Goal: Task Accomplishment & Management: Manage account settings

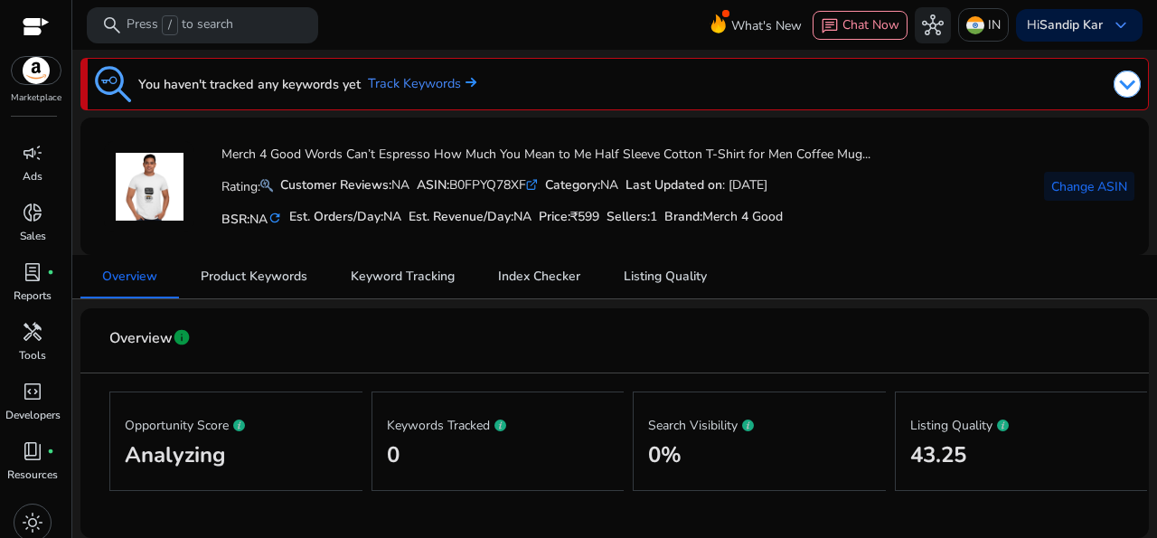
scroll to position [58, 0]
click at [33, 506] on span "light_mode" at bounding box center [33, 514] width 22 height 22
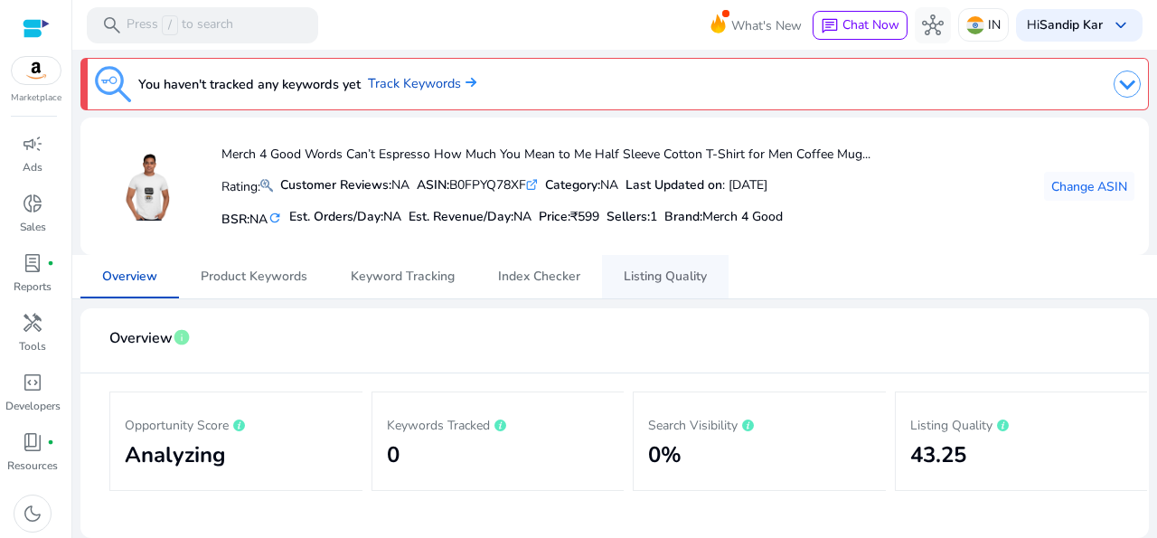
click at [662, 272] on span "Listing Quality" at bounding box center [665, 276] width 83 height 13
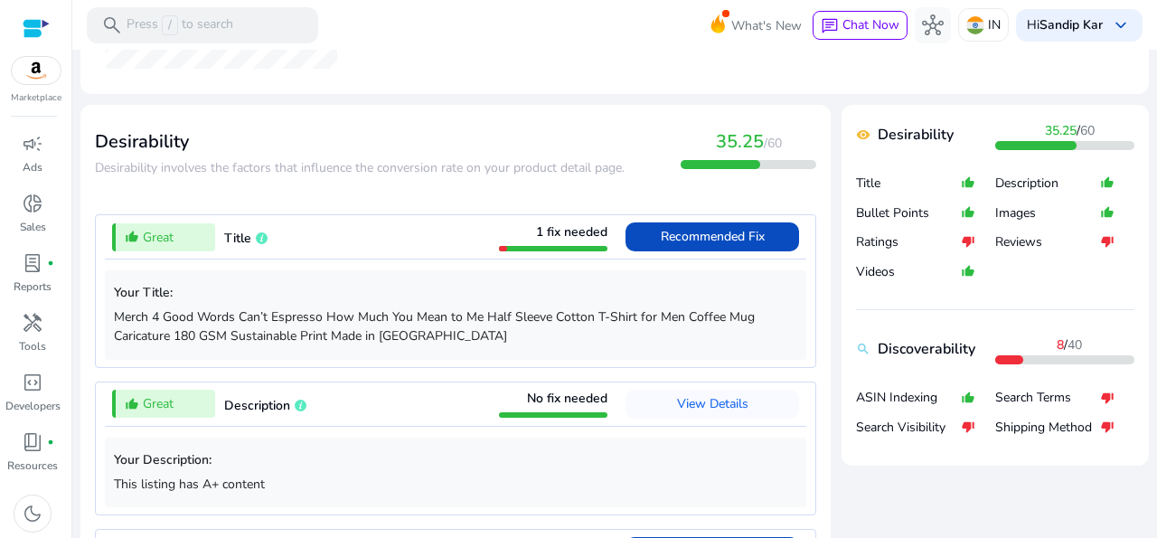
scroll to position [589, 0]
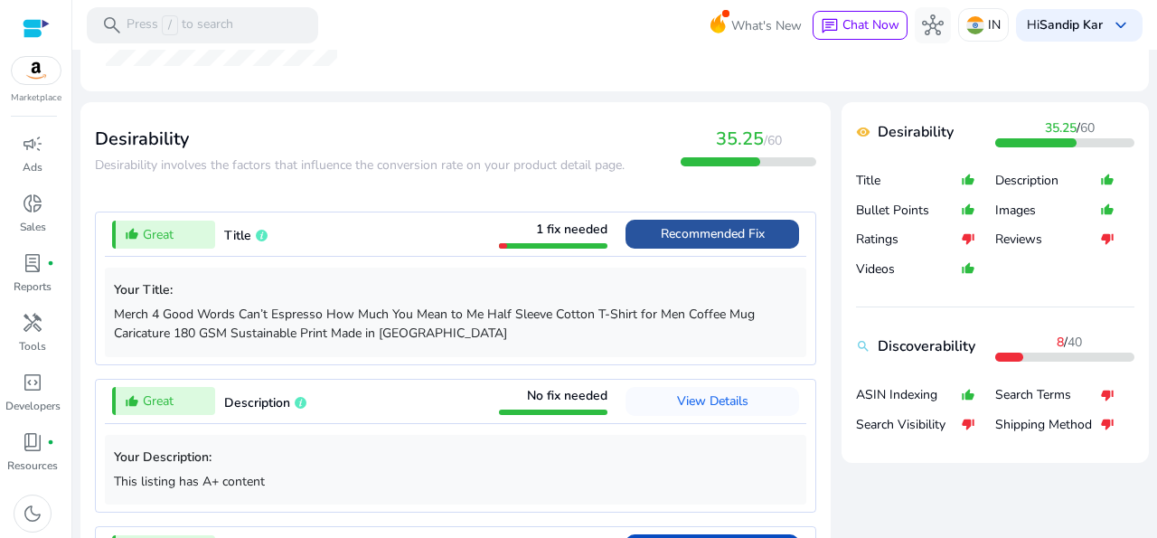
click at [735, 230] on span "Recommended Fix" at bounding box center [713, 233] width 104 height 17
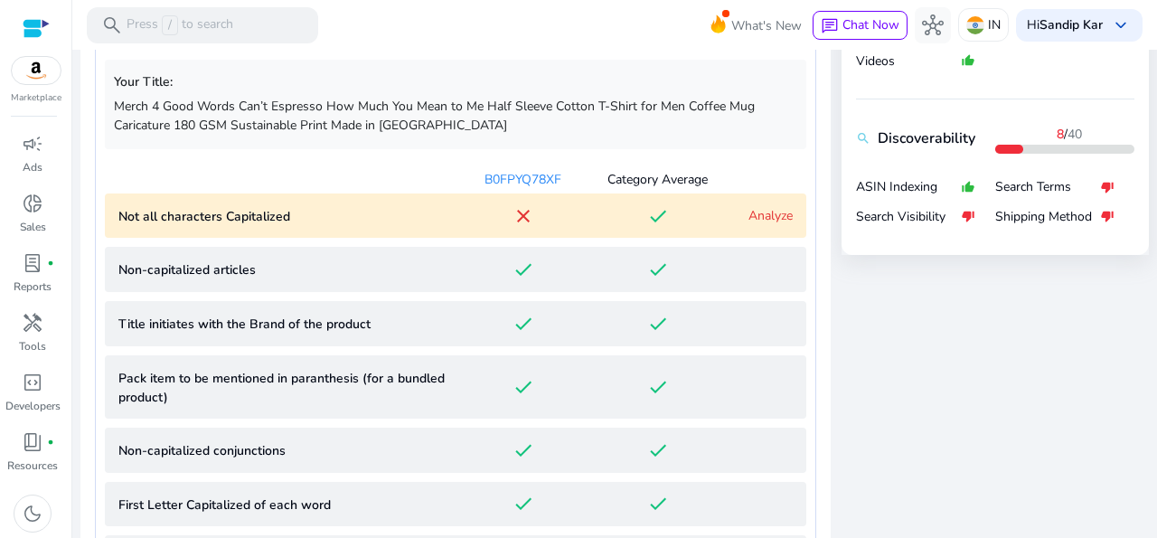
scroll to position [800, 0]
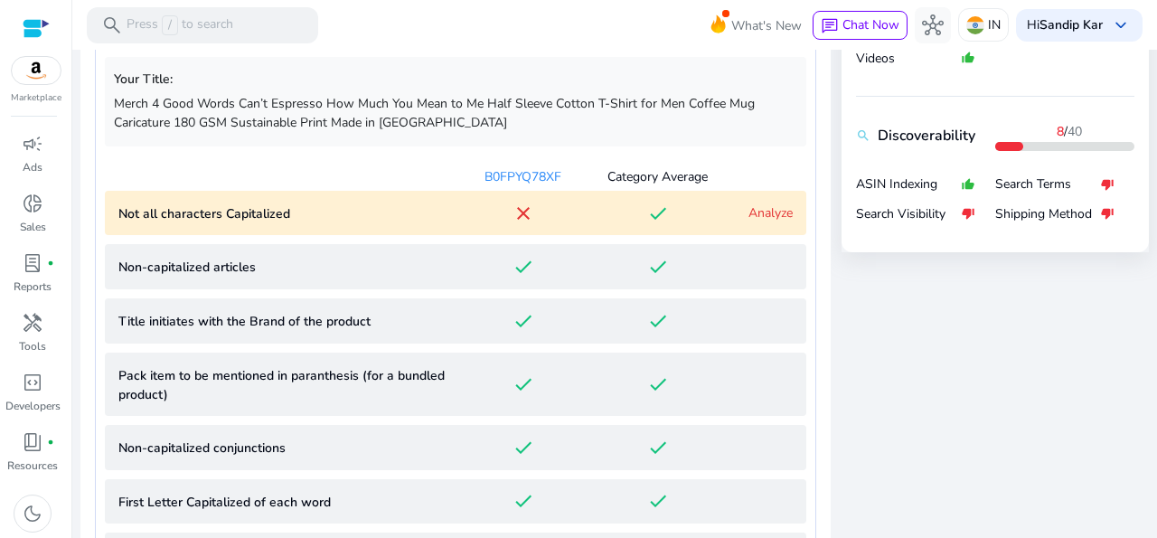
click at [764, 207] on link "Analyze" at bounding box center [770, 212] width 44 height 17
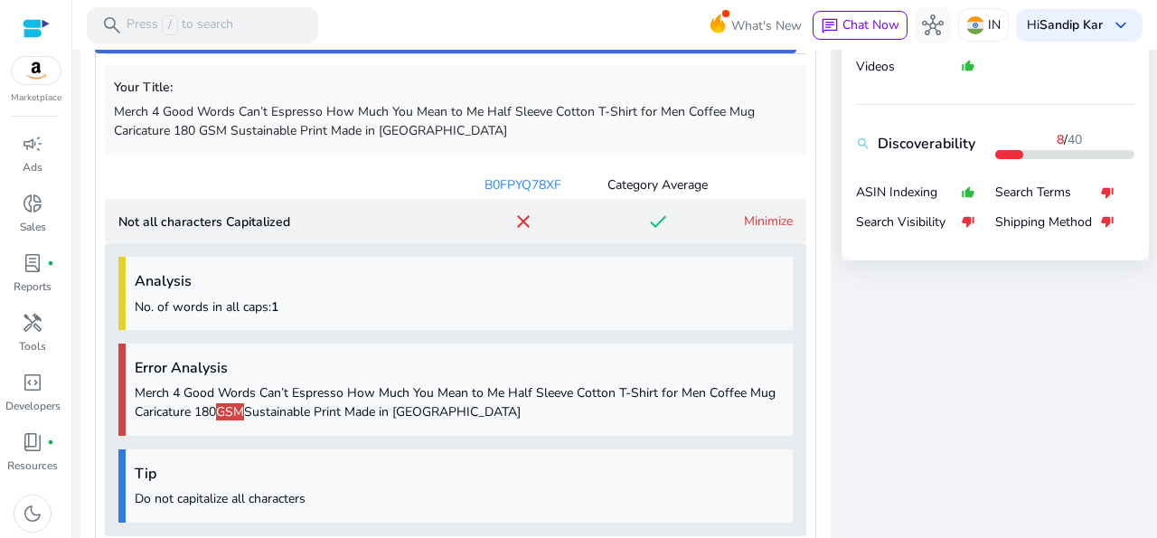
scroll to position [775, 0]
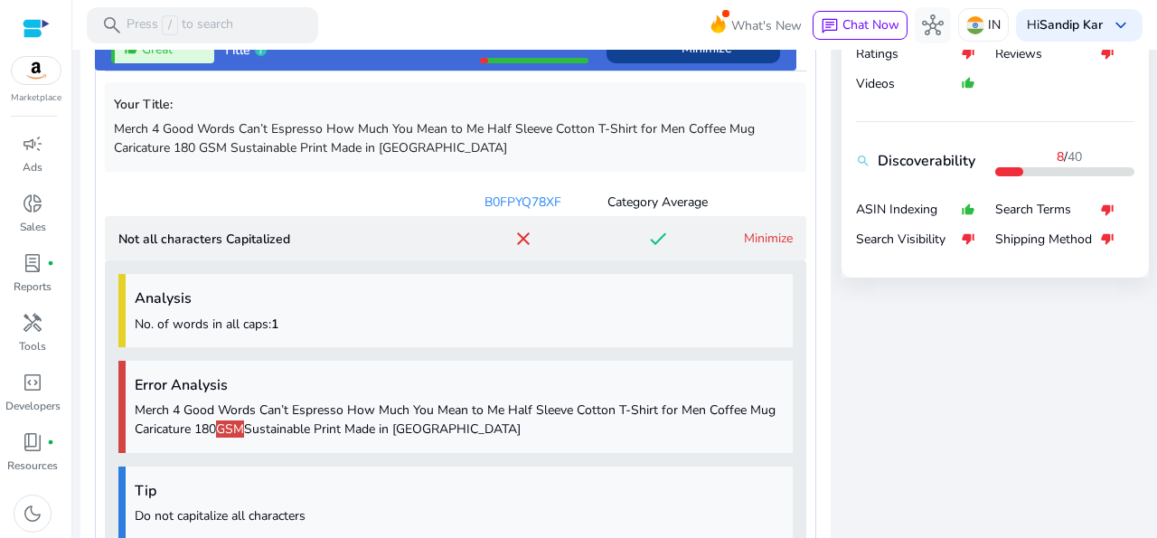
click at [767, 231] on link "Minimize" at bounding box center [768, 238] width 49 height 17
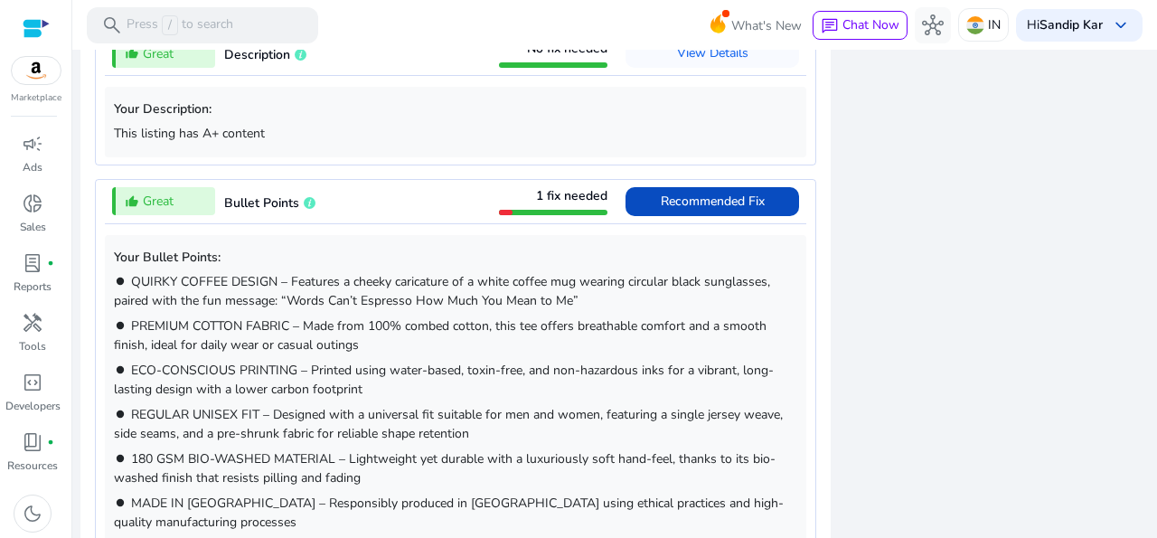
scroll to position [1727, 0]
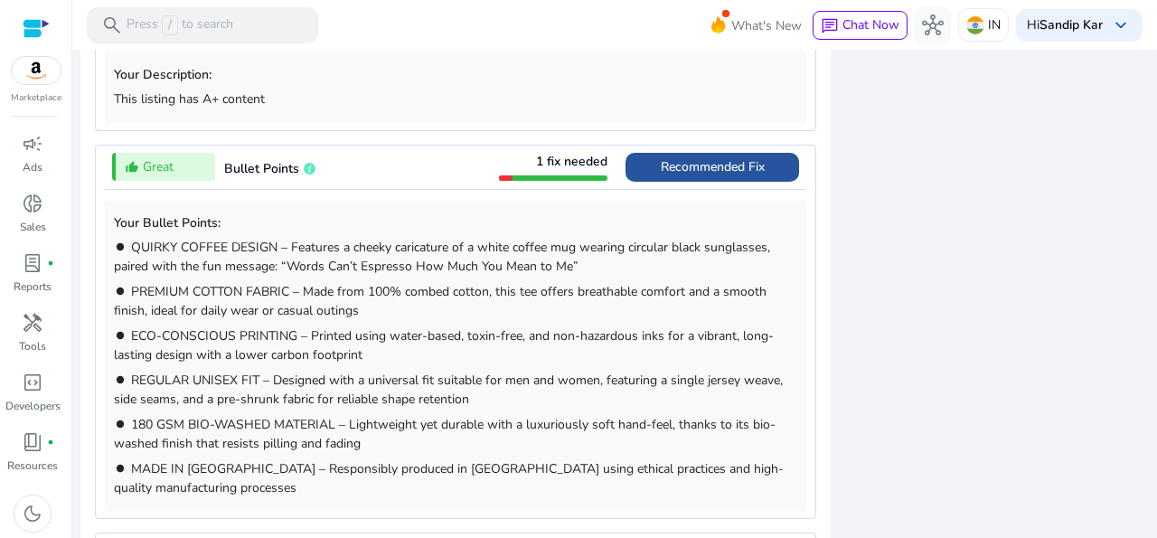
click at [670, 167] on span "Recommended Fix" at bounding box center [713, 166] width 104 height 17
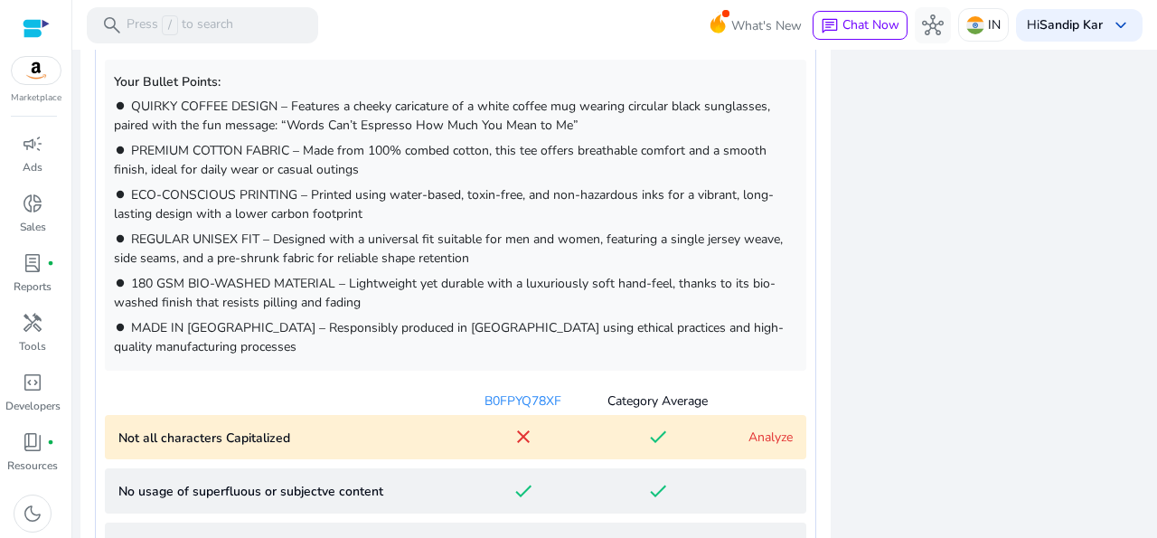
scroll to position [1113, 0]
click at [751, 428] on link "Analyze" at bounding box center [770, 436] width 44 height 17
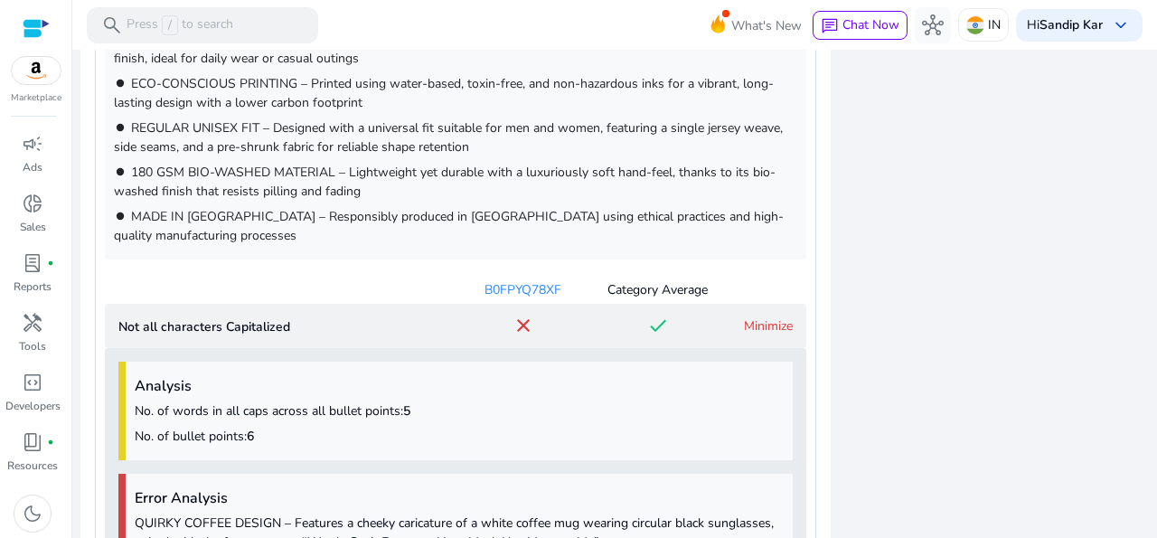
scroll to position [1190, 0]
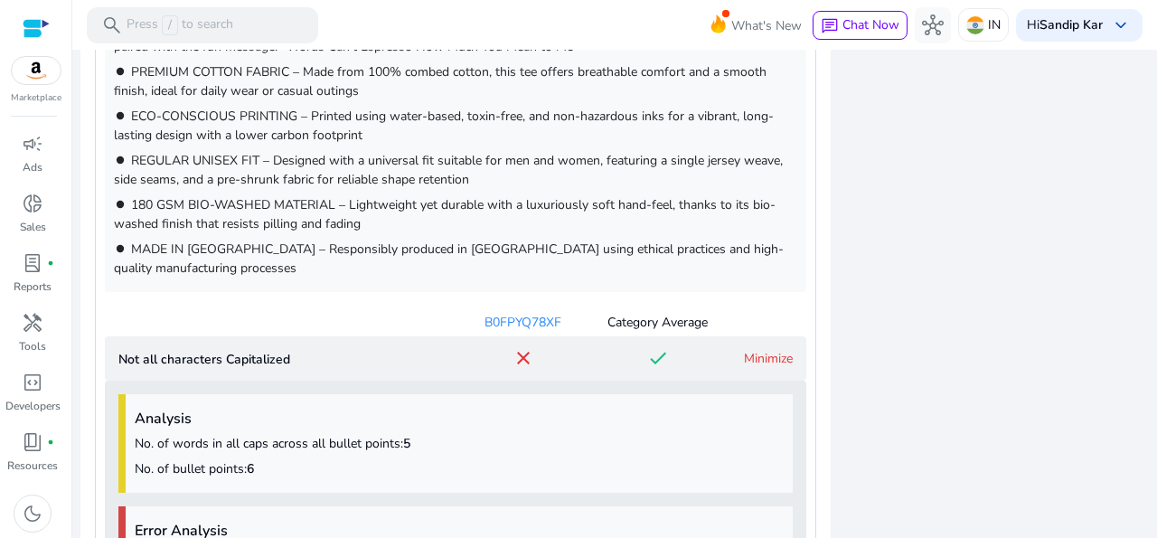
click at [777, 350] on link "Minimize" at bounding box center [768, 358] width 49 height 17
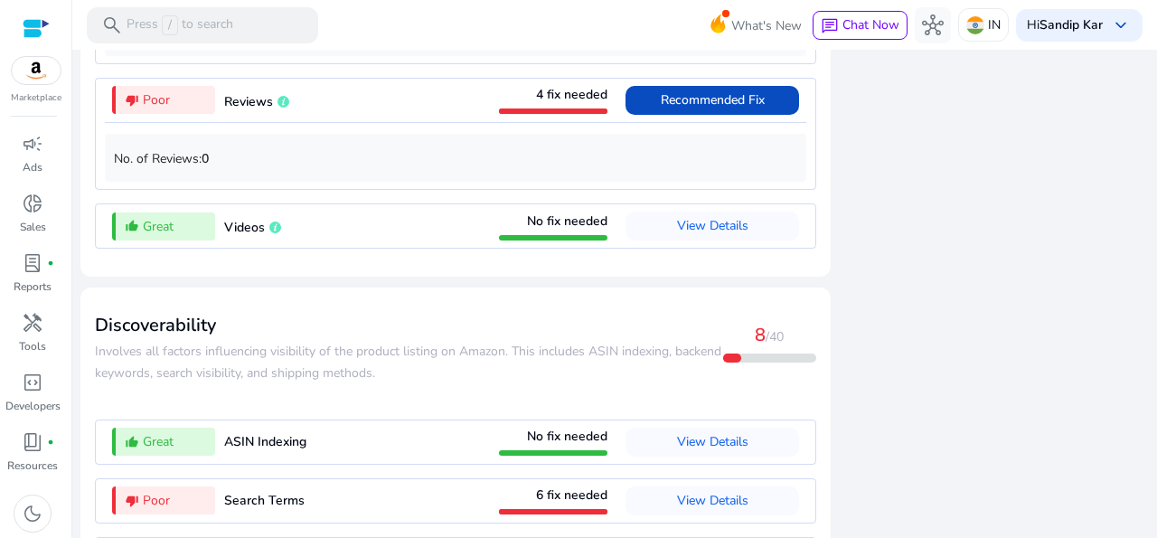
scroll to position [2444, 0]
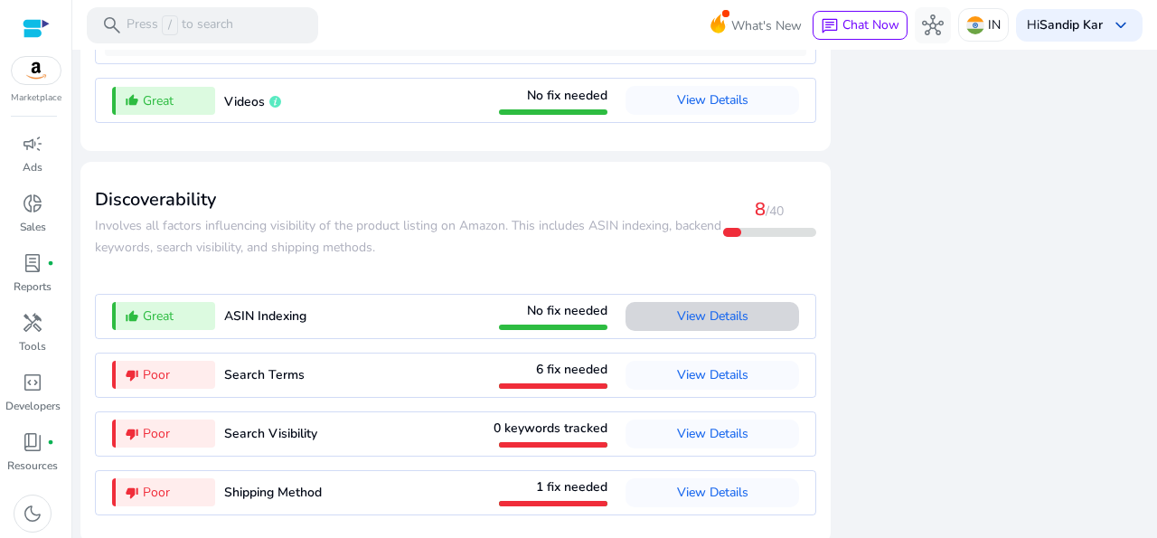
click at [702, 307] on span "View Details" at bounding box center [712, 315] width 71 height 17
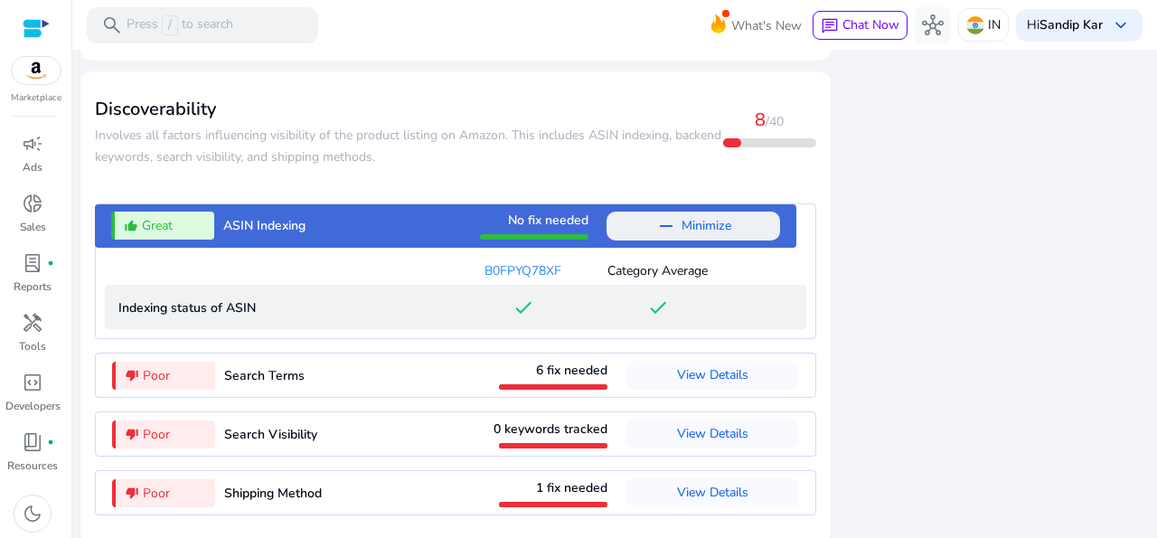
scroll to position [2067, 0]
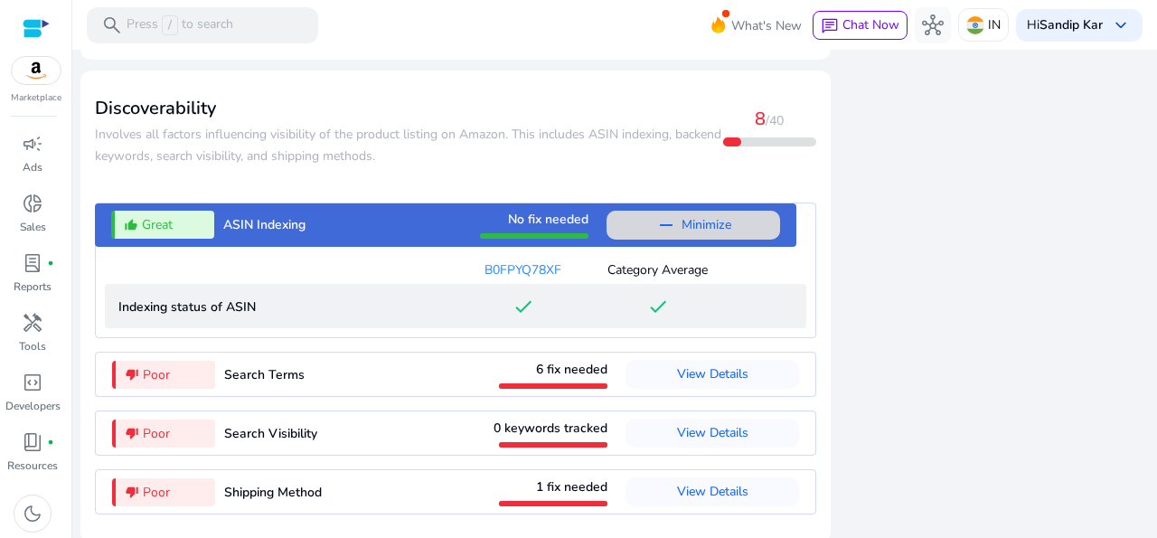
click at [715, 219] on span "Minimize" at bounding box center [707, 225] width 50 height 29
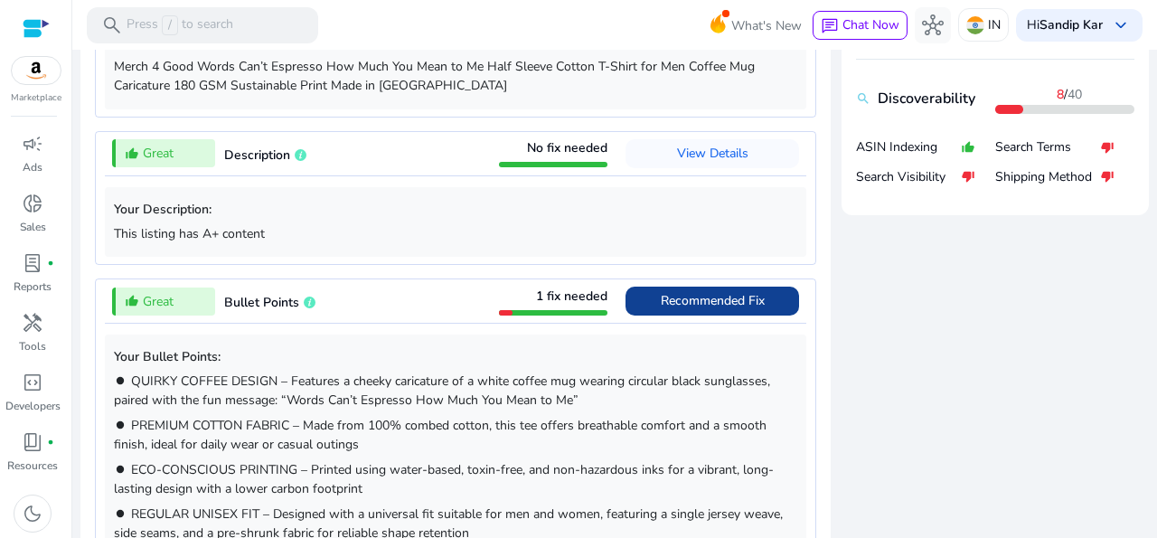
scroll to position [166, 0]
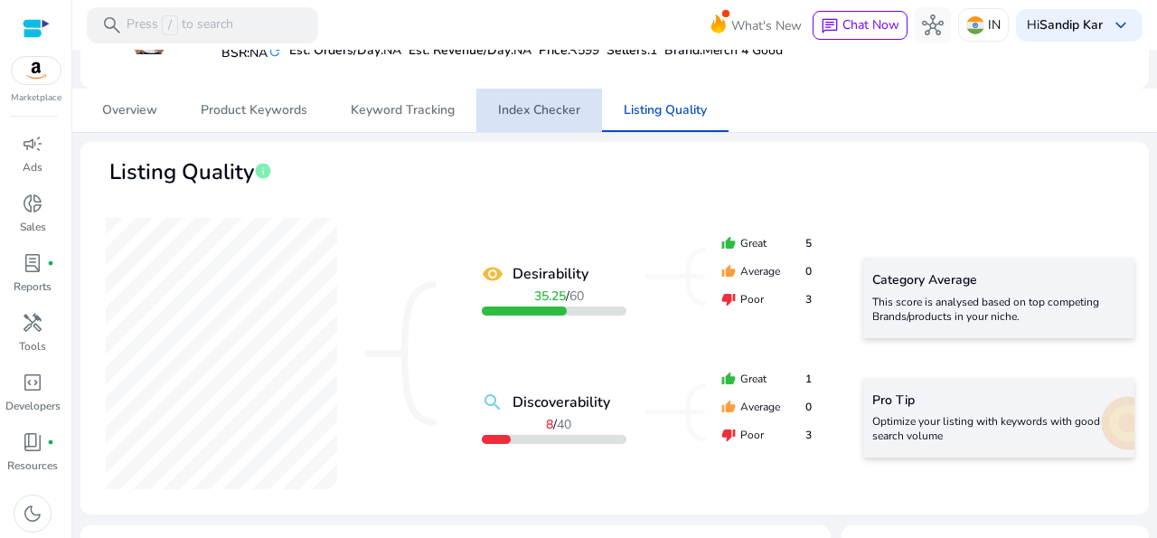
click at [540, 111] on span "Index Checker" at bounding box center [539, 110] width 82 height 13
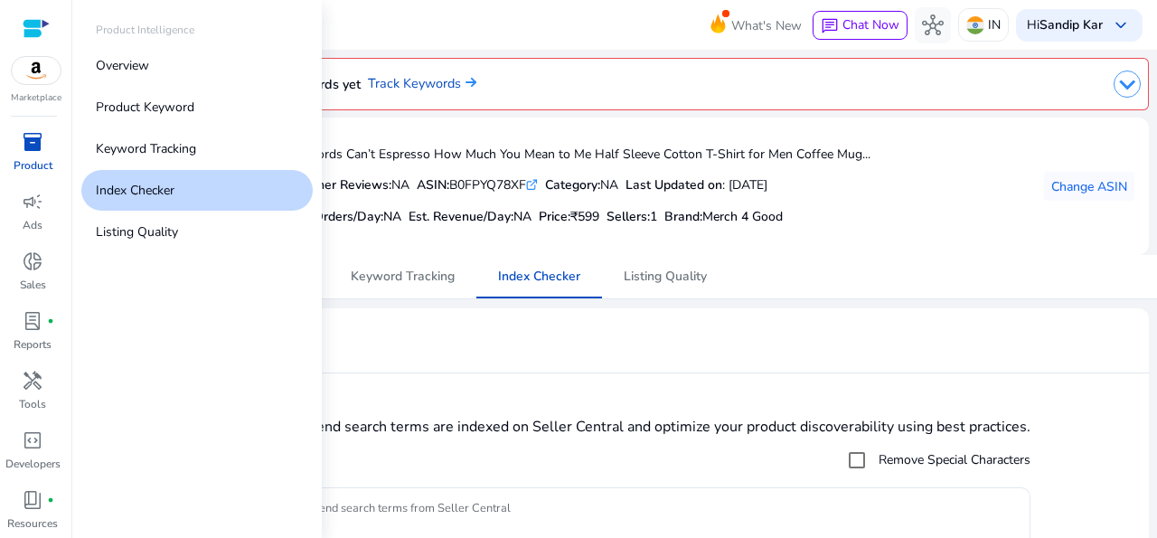
click at [25, 144] on span "inventory_2" at bounding box center [33, 142] width 22 height 22
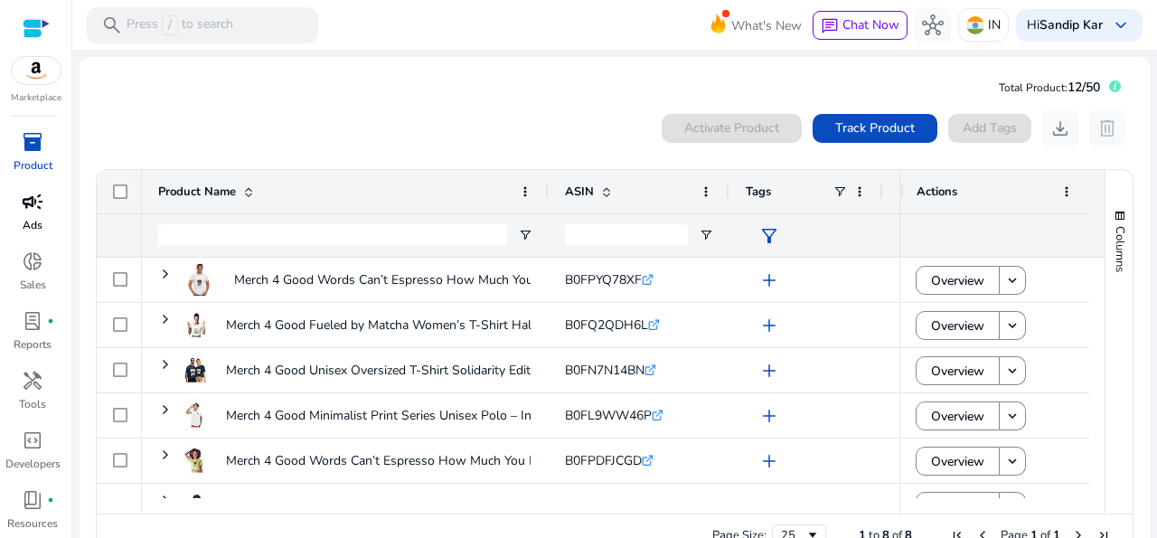
click at [22, 210] on span "campaign" at bounding box center [33, 202] width 22 height 22
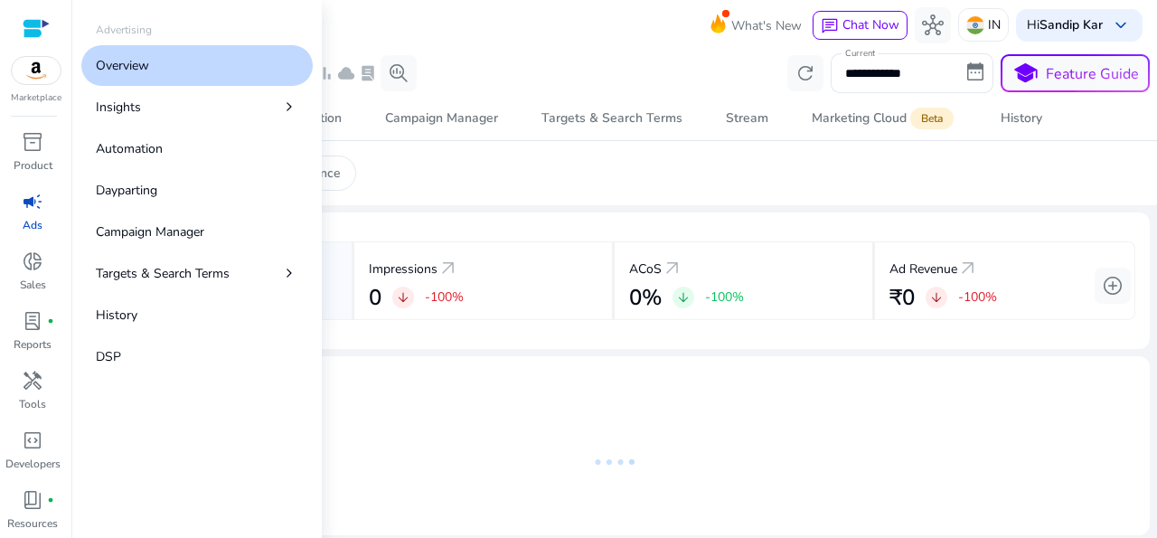
click at [119, 71] on p "Overview" at bounding box center [122, 65] width 53 height 19
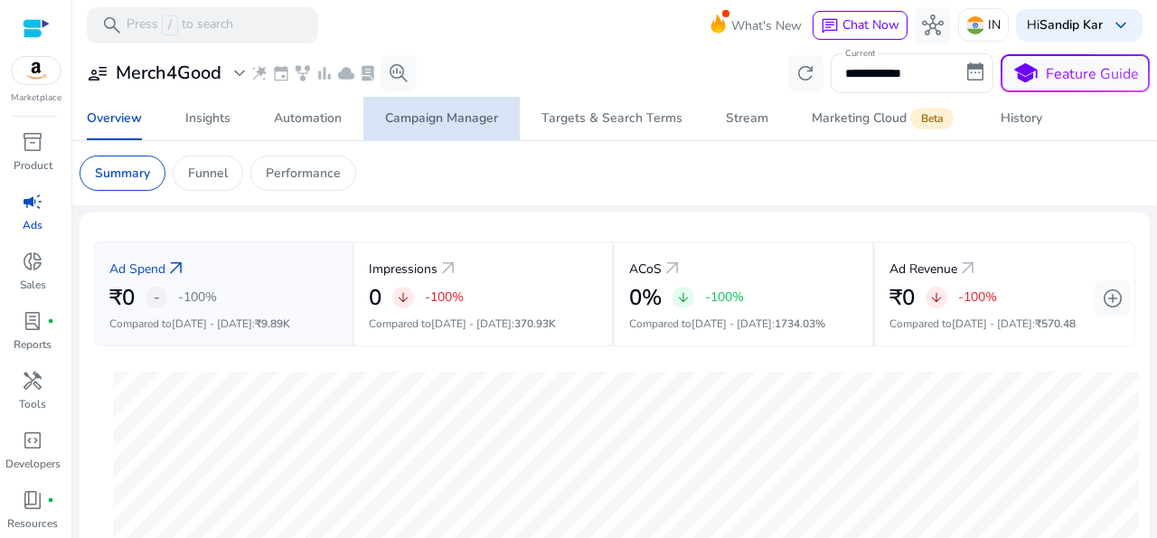
click at [445, 121] on div "Campaign Manager" at bounding box center [441, 118] width 113 height 13
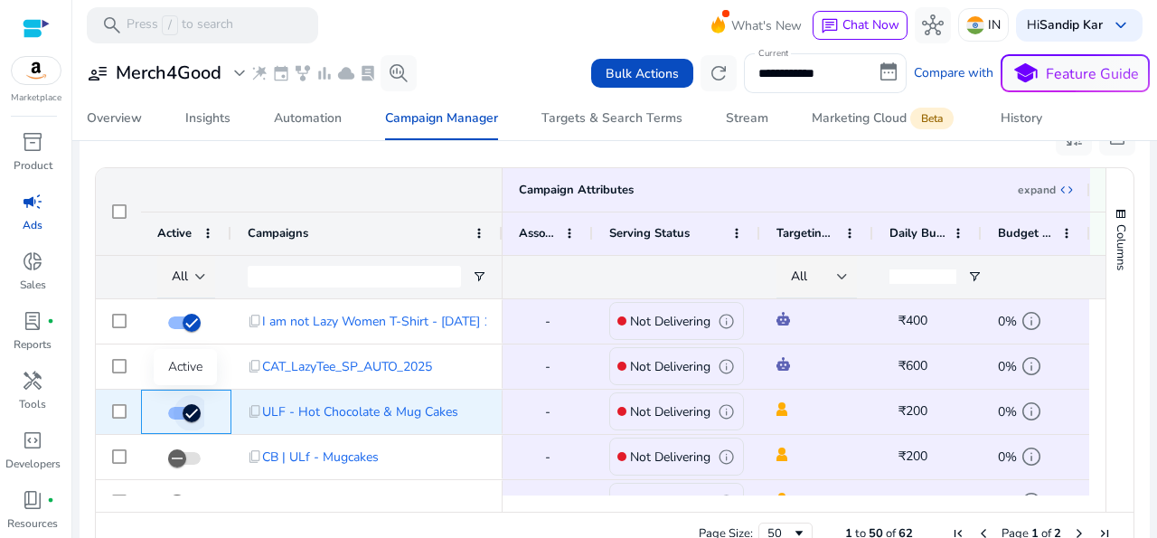
click at [178, 411] on span "button" at bounding box center [192, 413] width 36 height 36
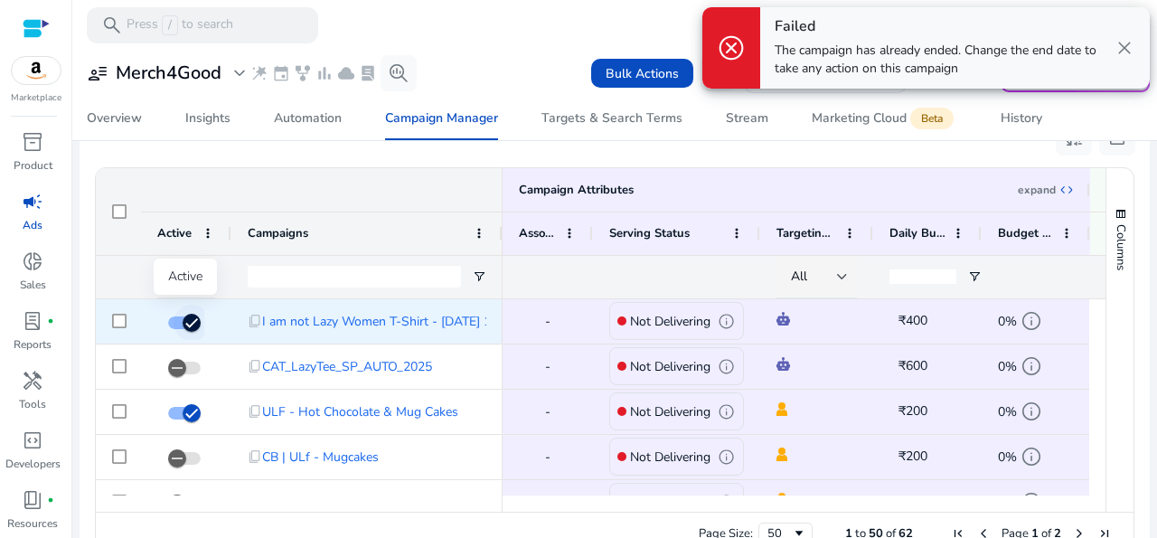
click at [173, 325] on span "button" at bounding box center [184, 322] width 33 height 13
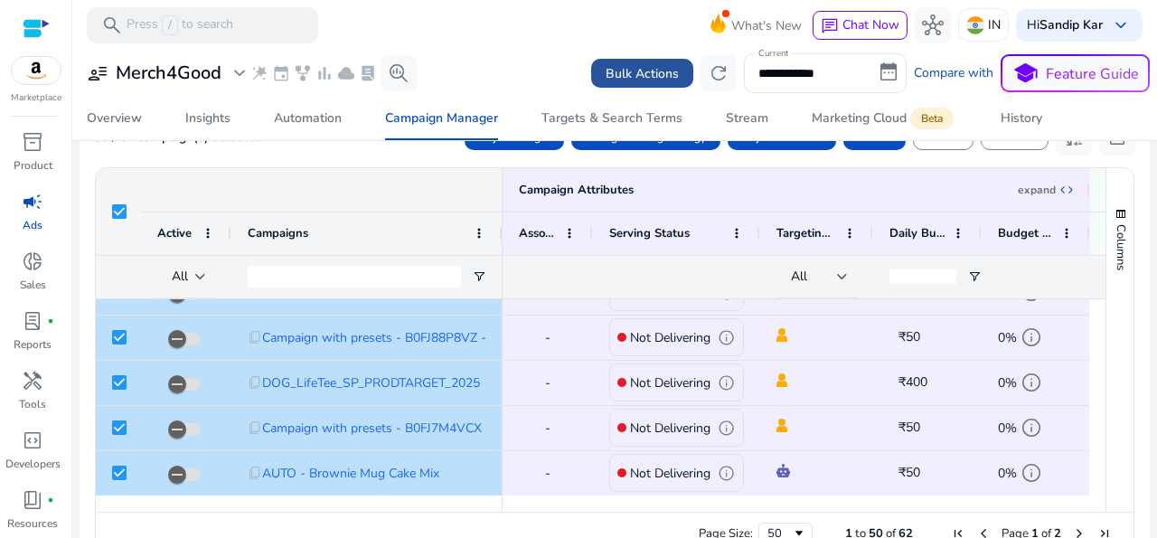
click at [635, 82] on span "Bulk Actions" at bounding box center [642, 73] width 73 height 19
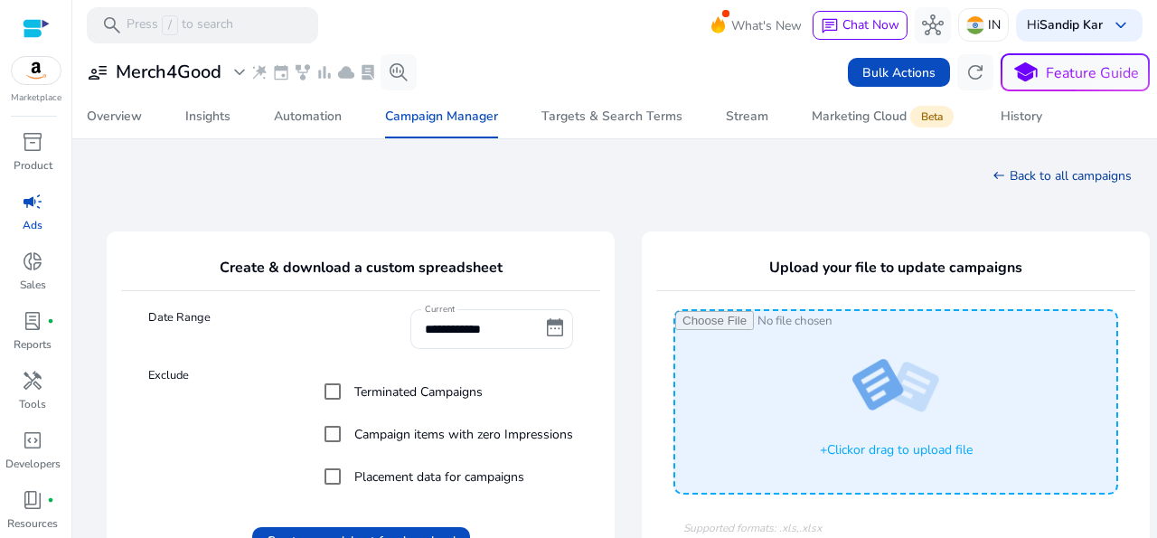
click at [993, 178] on link "west Back to all campaigns" at bounding box center [1062, 175] width 139 height 17
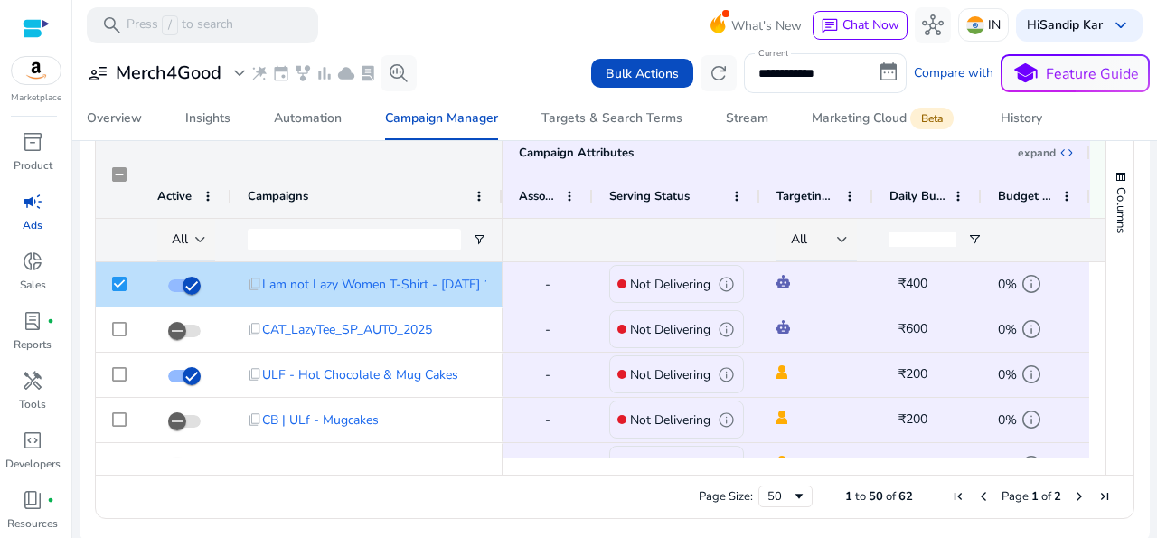
click at [207, 202] on div "Active" at bounding box center [186, 196] width 58 height 42
click at [209, 196] on span at bounding box center [208, 196] width 14 height 14
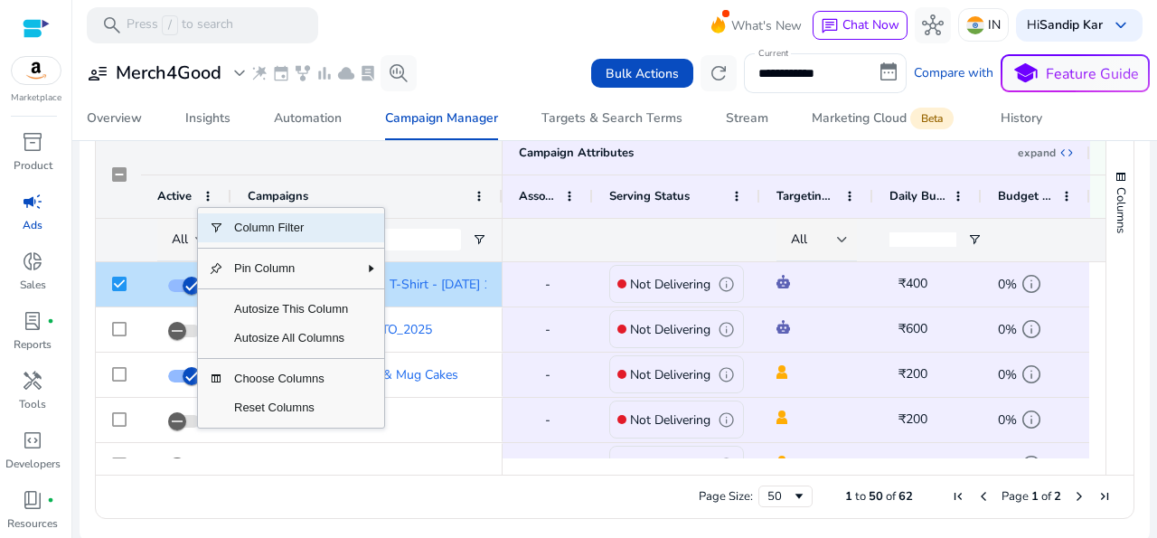
click at [502, 92] on div "**********" at bounding box center [615, 73] width 1070 height 40
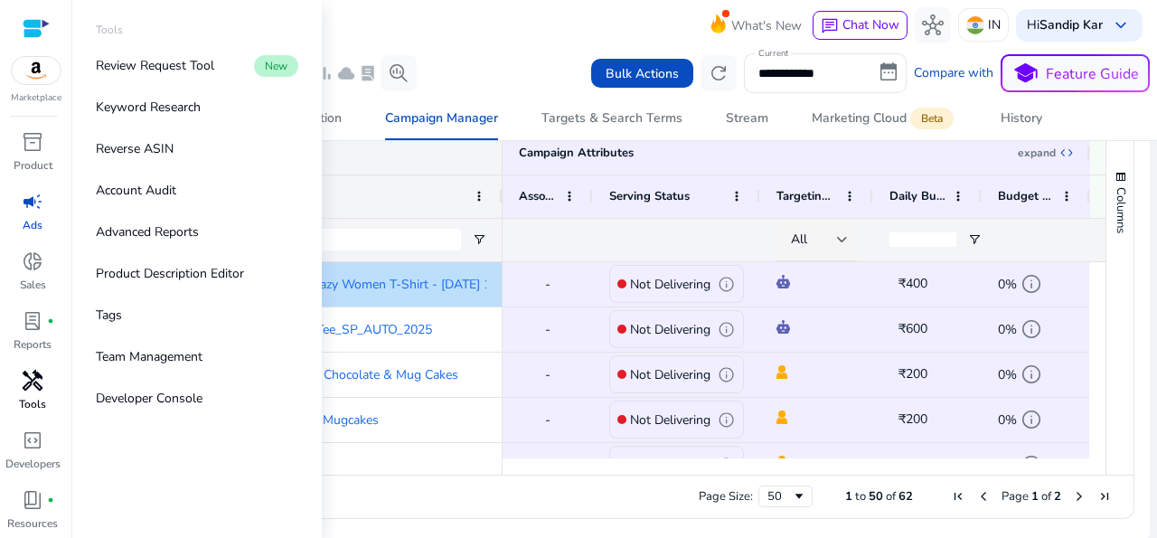
click at [24, 389] on span "handyman" at bounding box center [33, 381] width 22 height 22
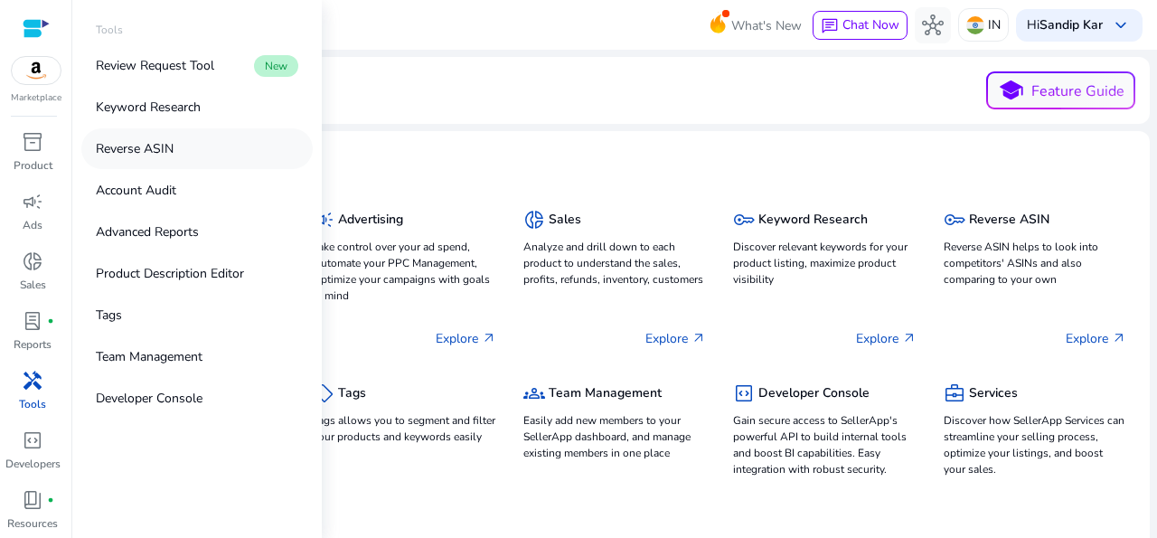
click at [144, 147] on p "Reverse ASIN" at bounding box center [135, 148] width 78 height 19
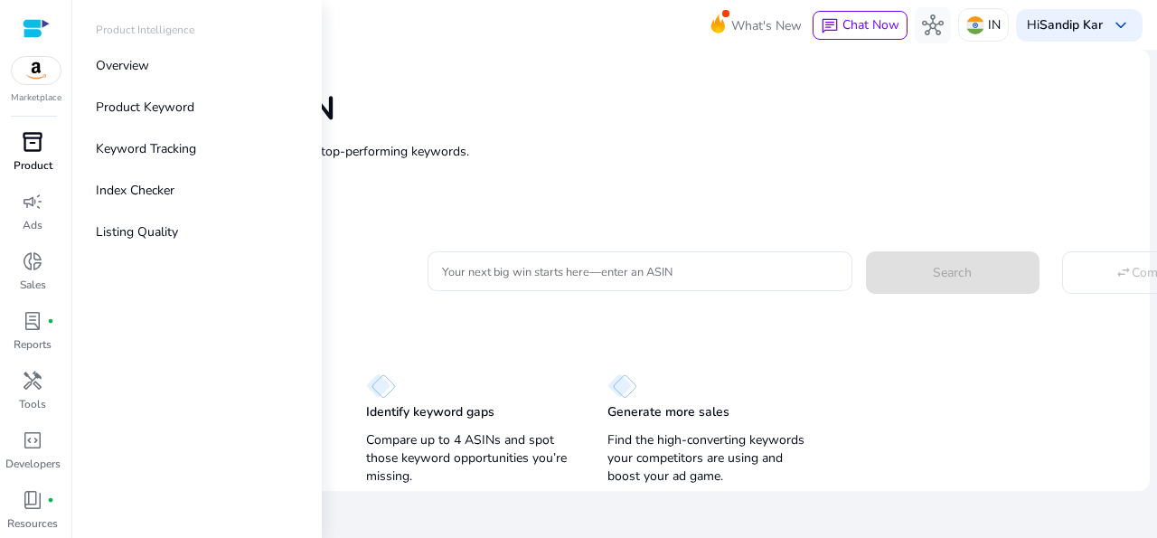
click at [31, 156] on link "inventory_2 Product" at bounding box center [32, 157] width 65 height 60
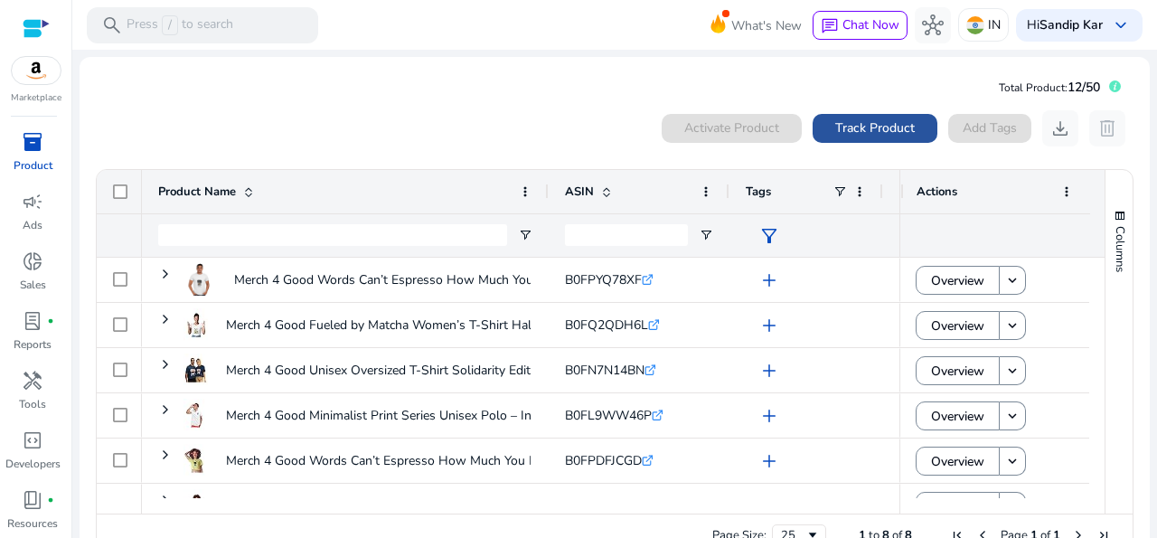
click at [855, 135] on span "Track Product" at bounding box center [875, 127] width 80 height 19
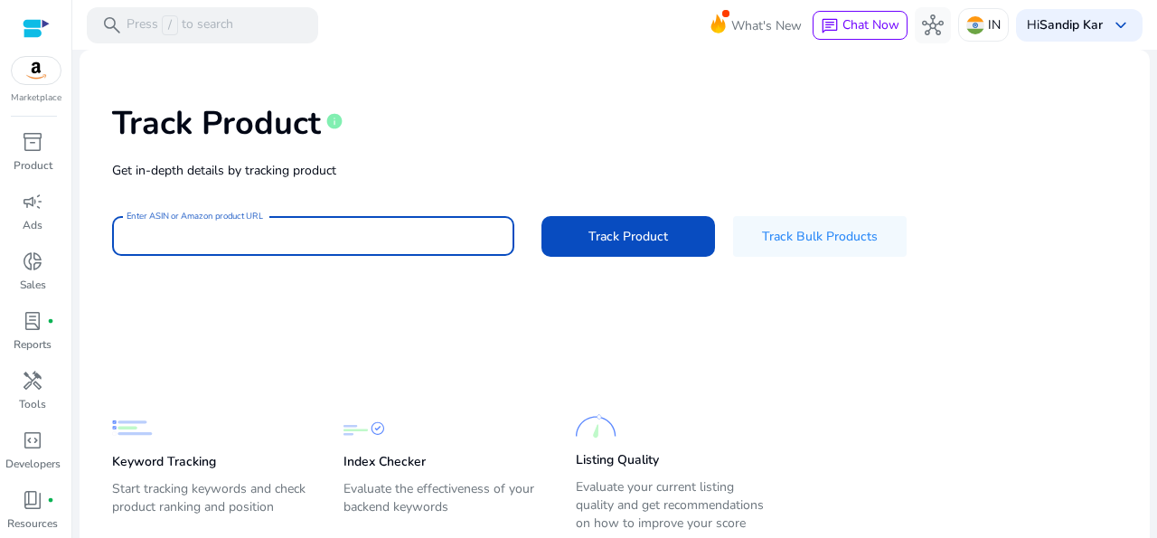
click at [401, 233] on input "Enter ASIN or Amazon product URL" at bounding box center [313, 236] width 373 height 20
paste input "**********"
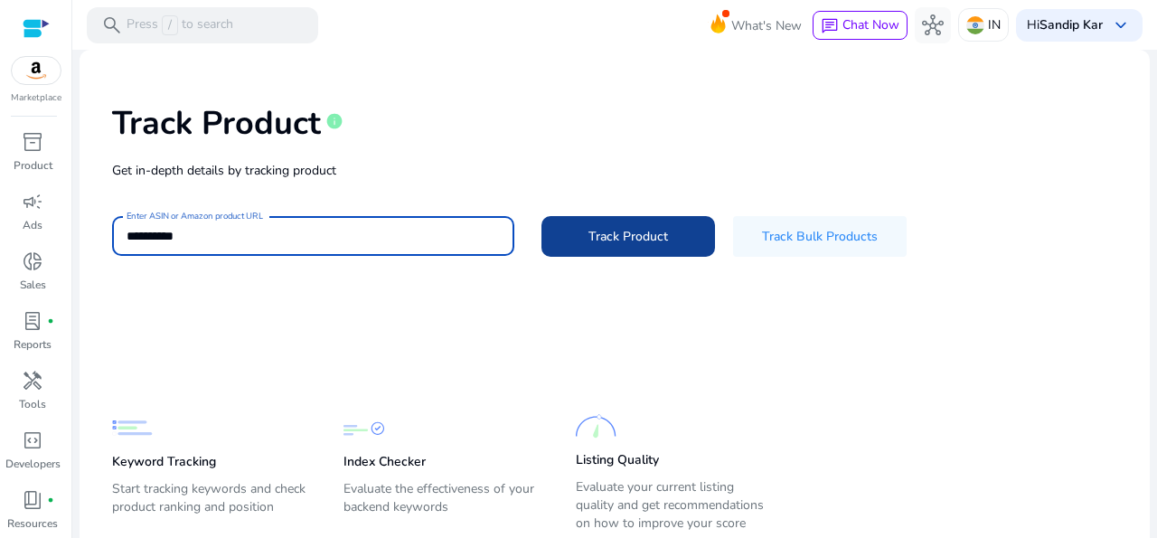
type input "**********"
click at [607, 245] on span "Track Product" at bounding box center [628, 236] width 80 height 19
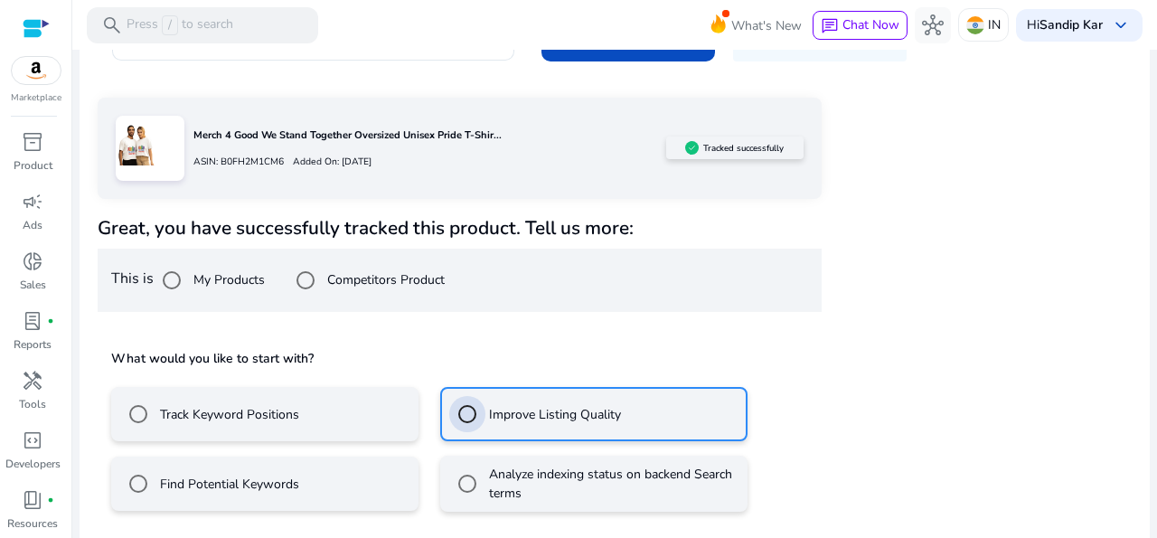
scroll to position [276, 0]
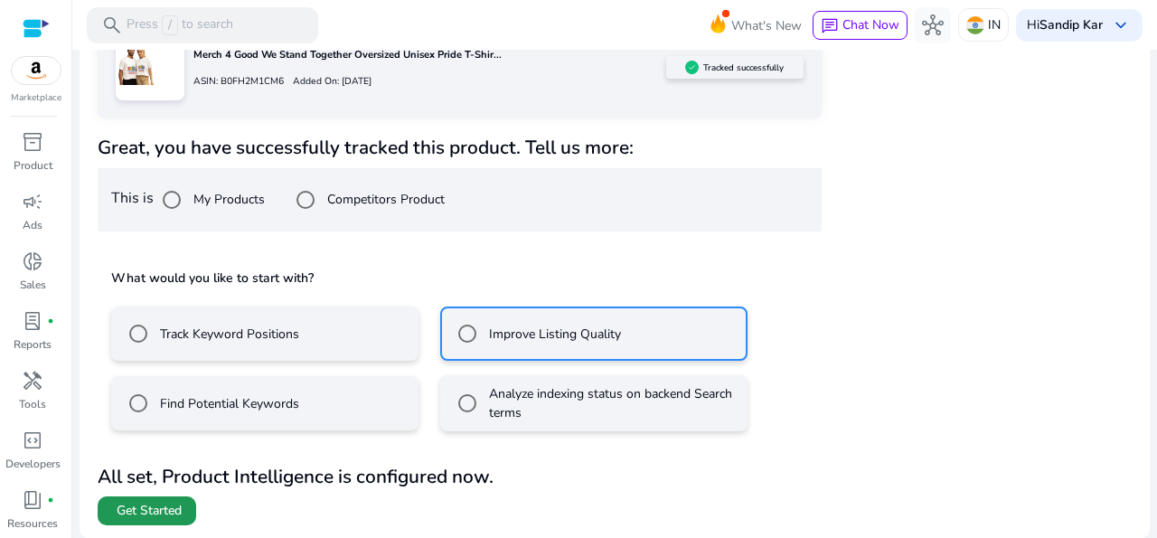
click at [132, 515] on span "Get Started" at bounding box center [149, 511] width 65 height 18
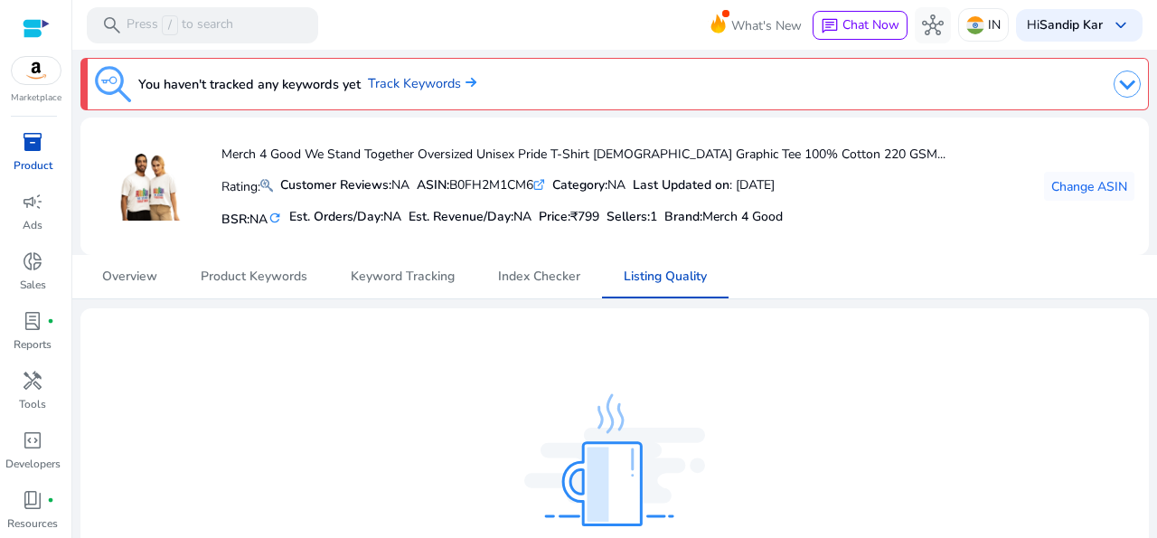
click at [1114, 79] on img at bounding box center [1127, 84] width 27 height 27
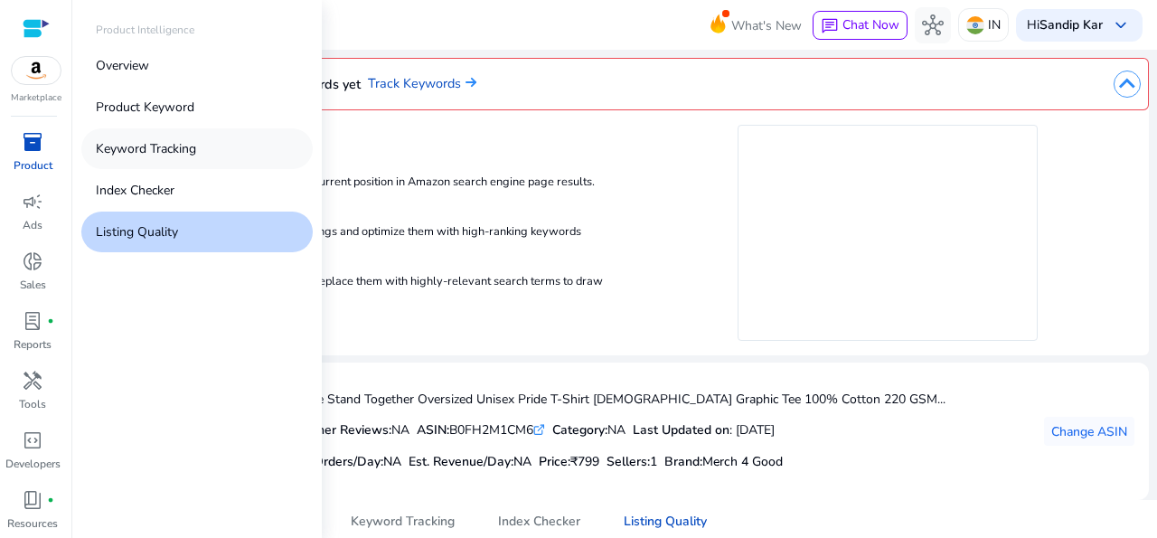
click at [126, 142] on p "Keyword Tracking" at bounding box center [146, 148] width 100 height 19
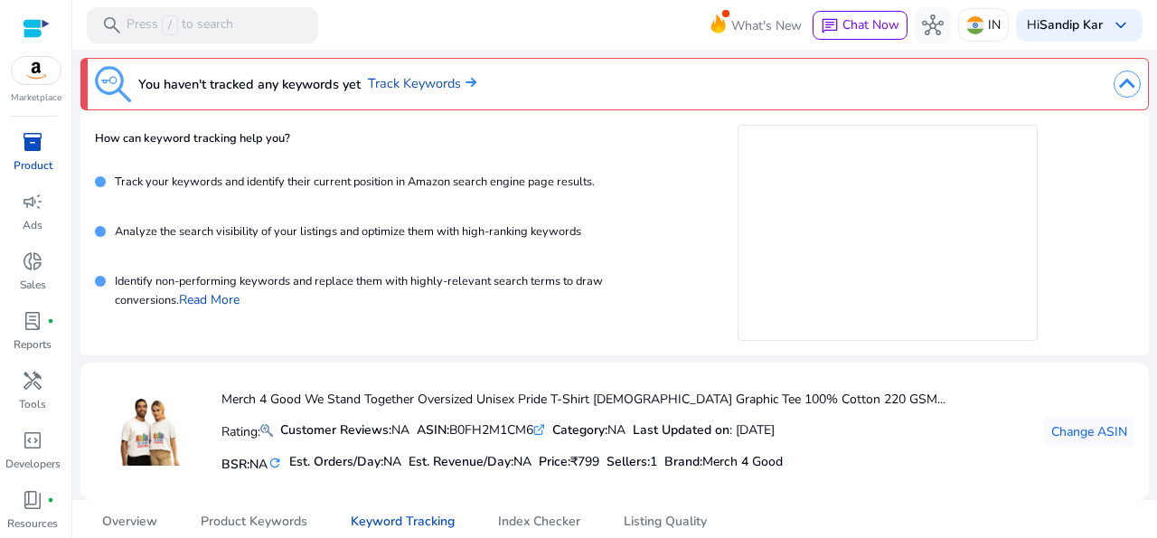
click at [1115, 86] on img at bounding box center [1127, 84] width 27 height 27
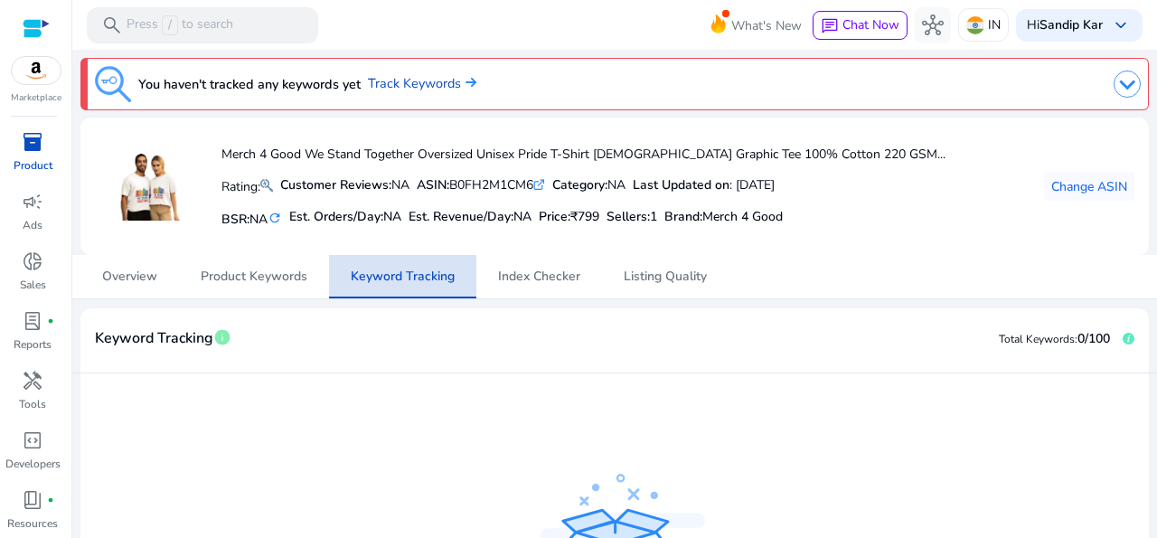
click at [409, 274] on span "Keyword Tracking" at bounding box center [403, 276] width 104 height 13
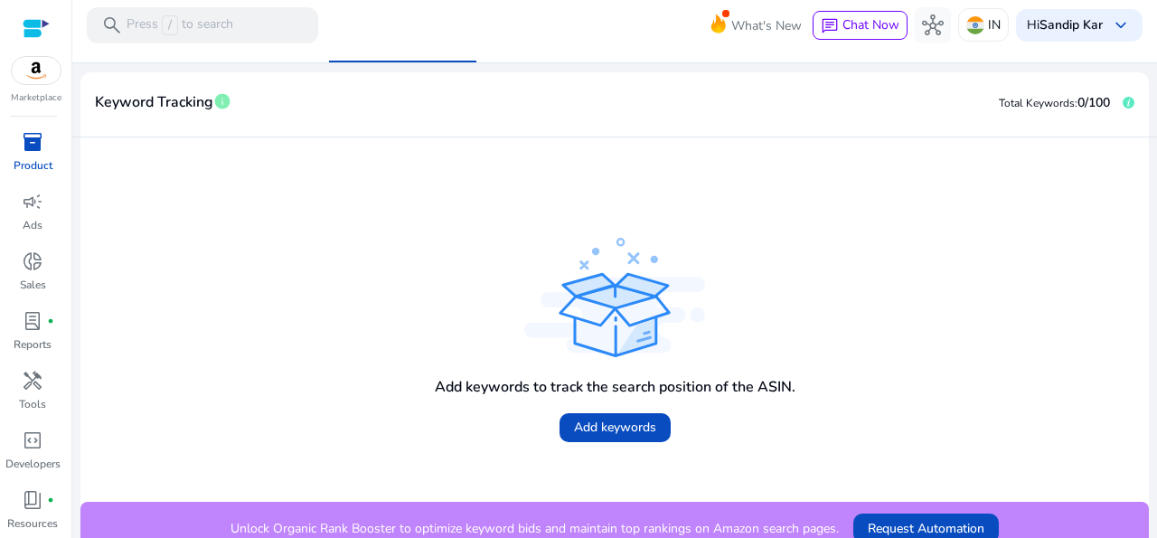
scroll to position [238, 0]
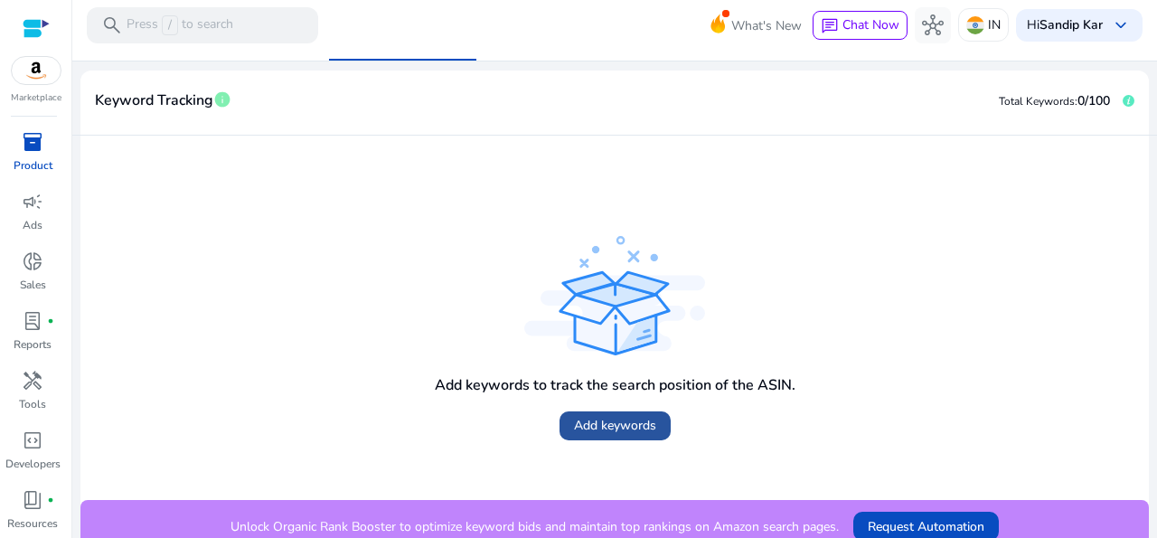
click at [605, 429] on span "Add keywords" at bounding box center [615, 425] width 82 height 19
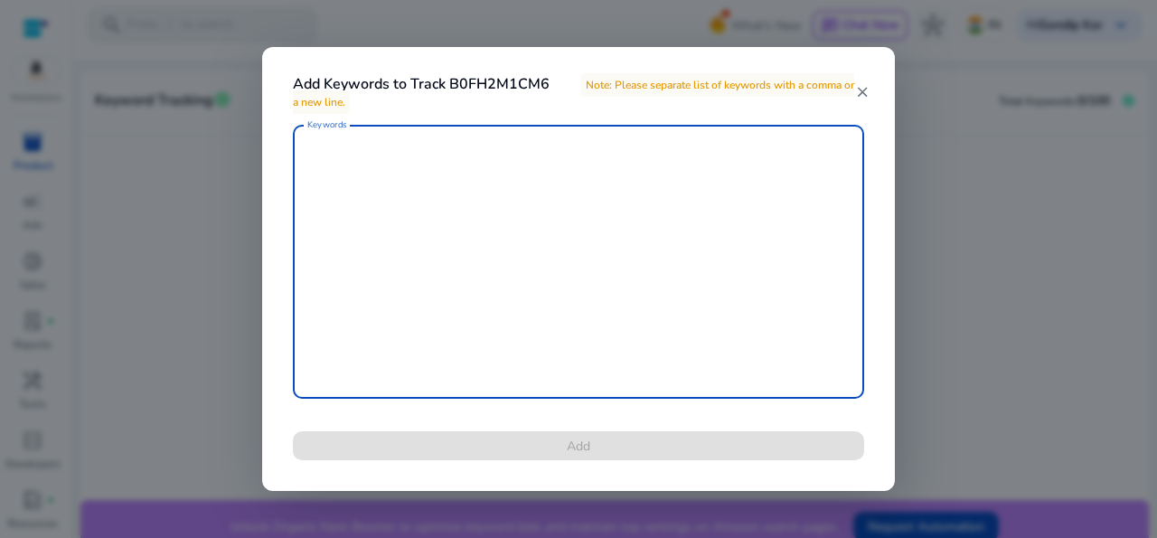
paste textarea "**********"
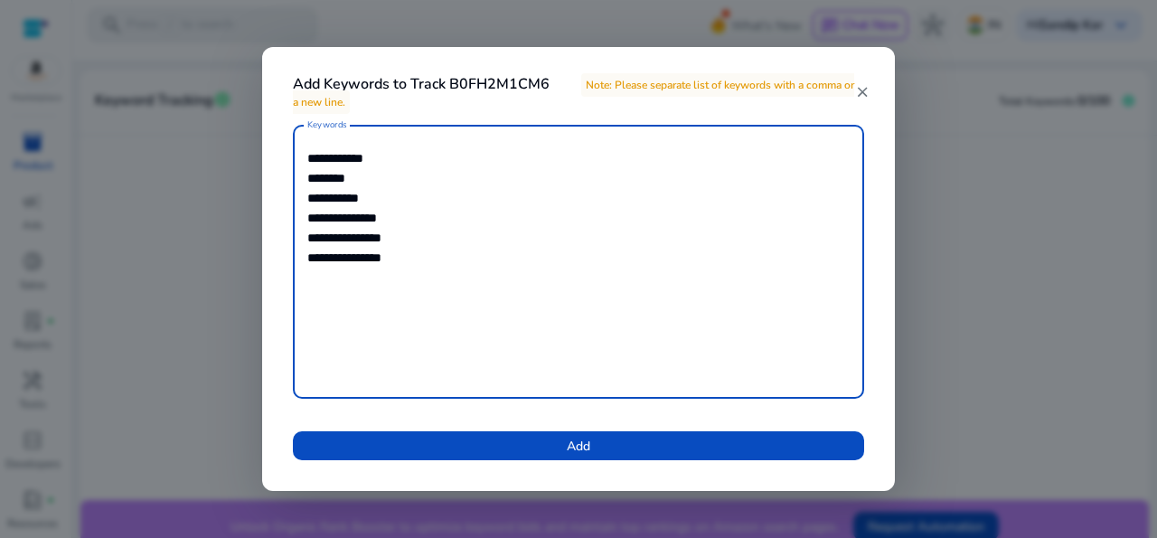
paste textarea "**********"
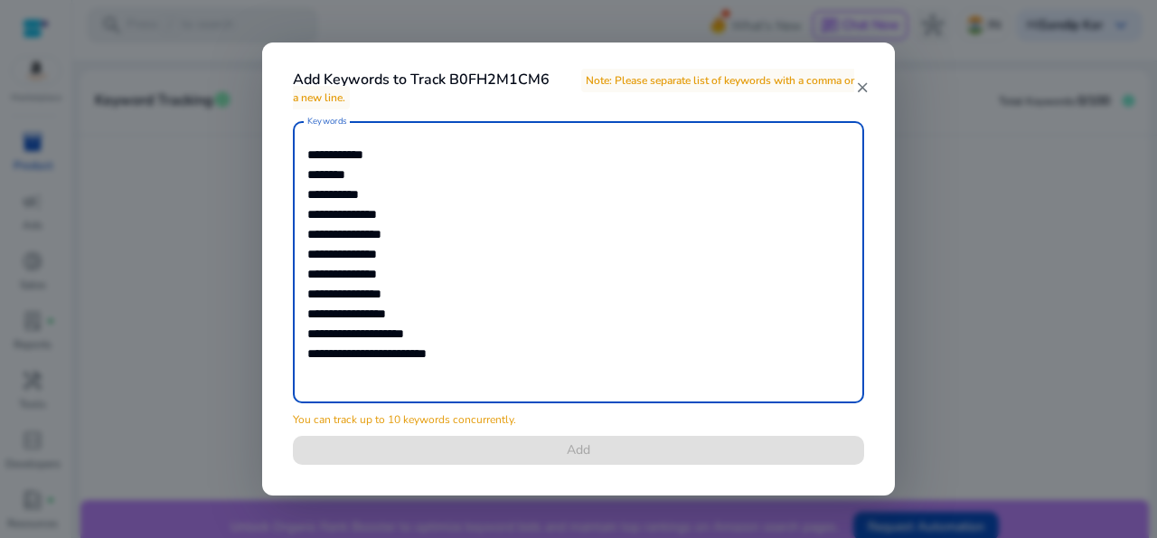
paste textarea "**********"
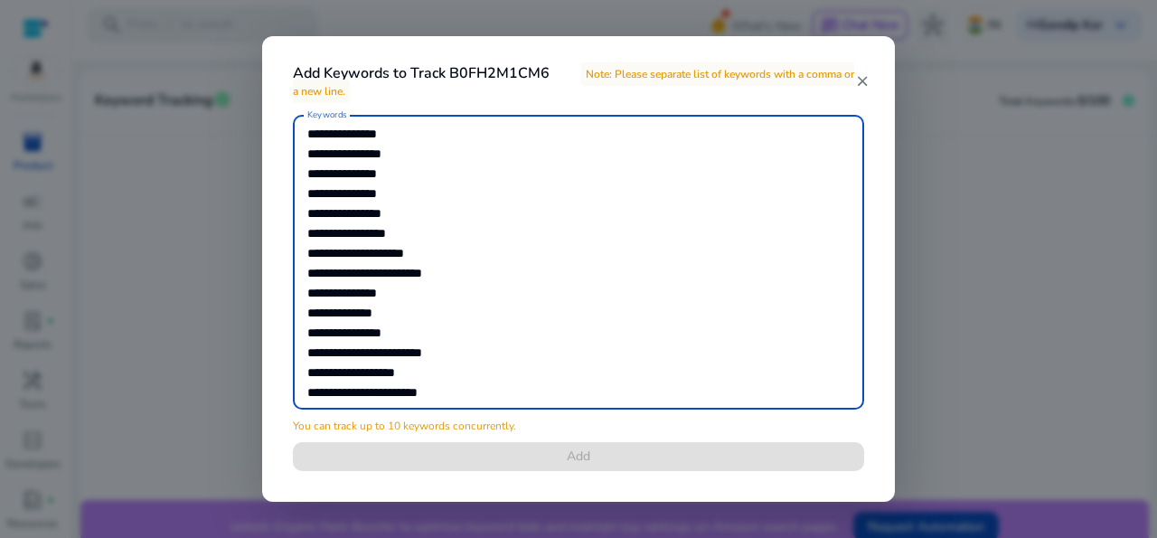
scroll to position [96, 0]
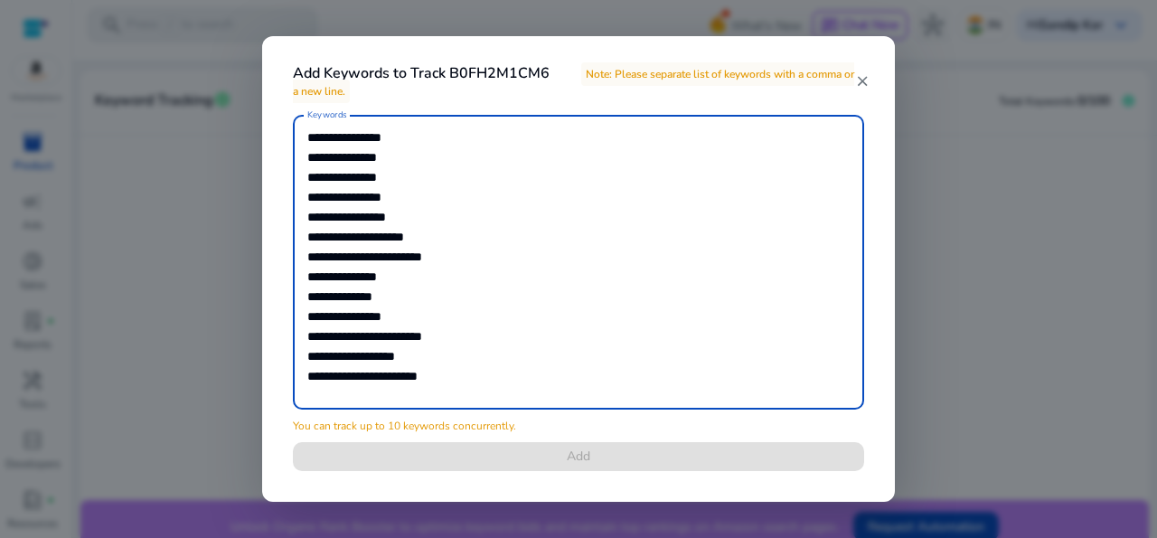
click at [330, 364] on textarea "**********" at bounding box center [578, 262] width 542 height 277
click at [413, 391] on textarea "**********" at bounding box center [578, 262] width 542 height 277
click at [429, 383] on textarea "**********" at bounding box center [578, 262] width 542 height 277
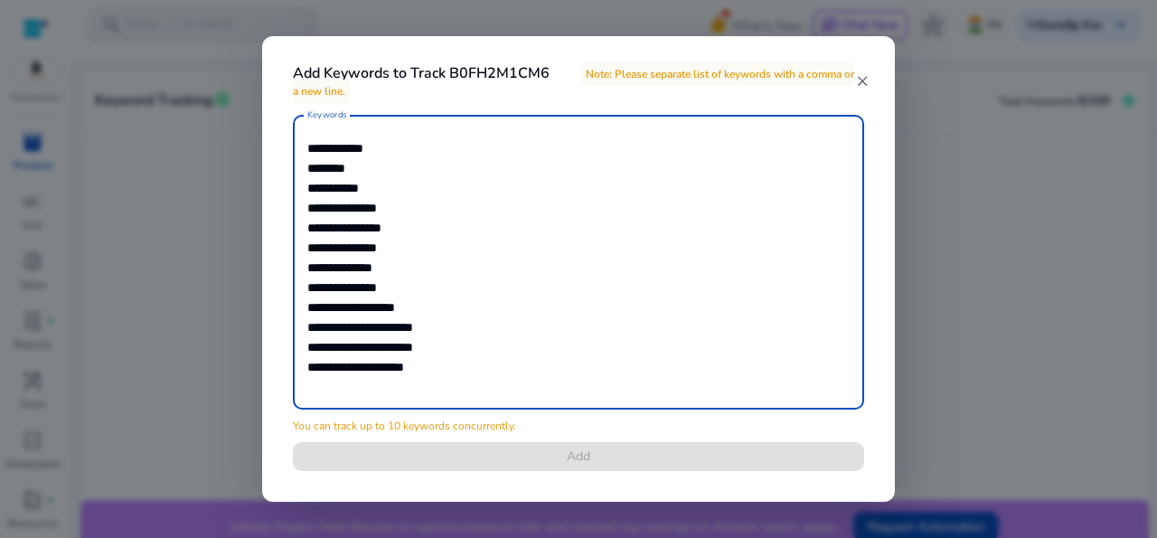
scroll to position [0, 0]
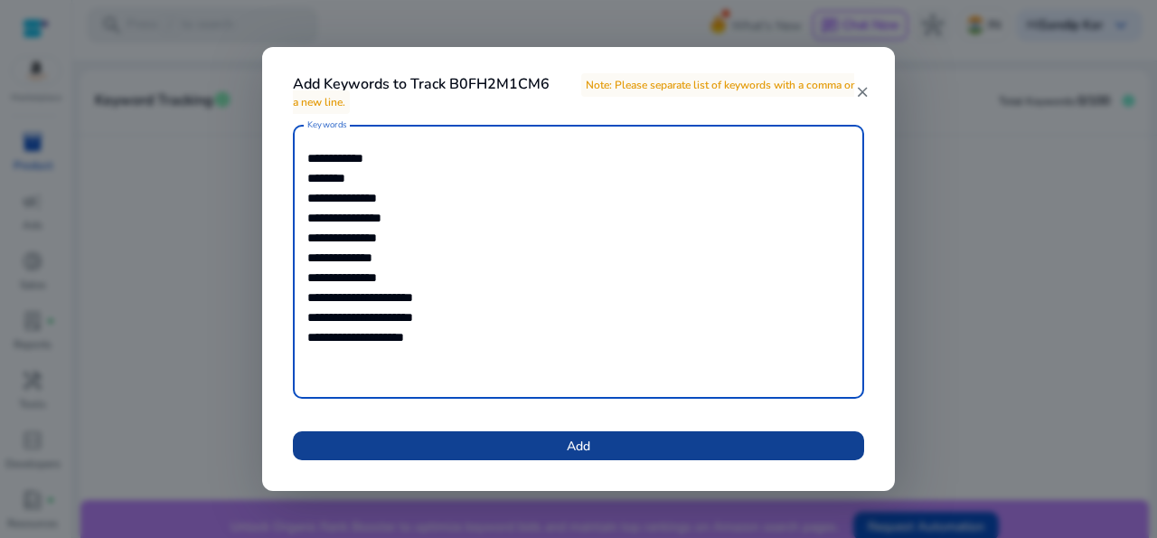
type textarea "**********"
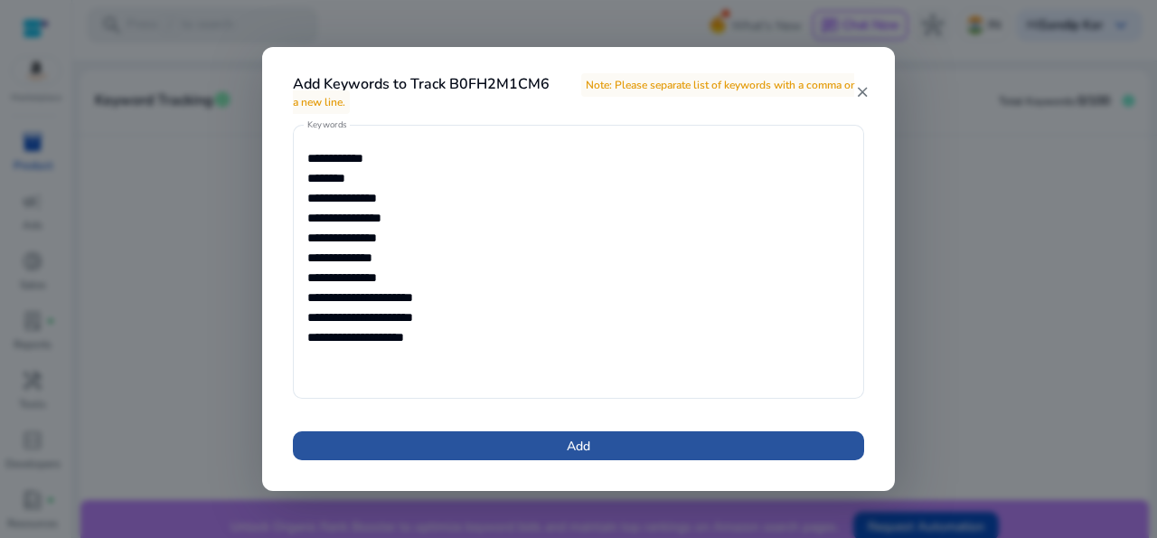
click at [551, 446] on span at bounding box center [578, 445] width 571 height 43
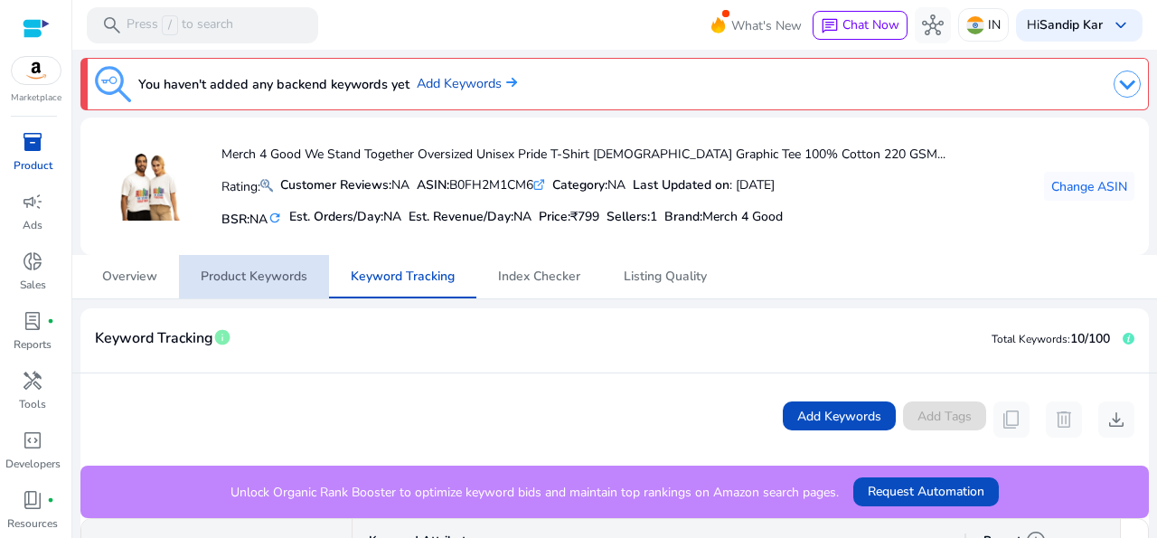
click at [285, 273] on span "Product Keywords" at bounding box center [254, 276] width 107 height 13
